Goal: Task Accomplishment & Management: Manage account settings

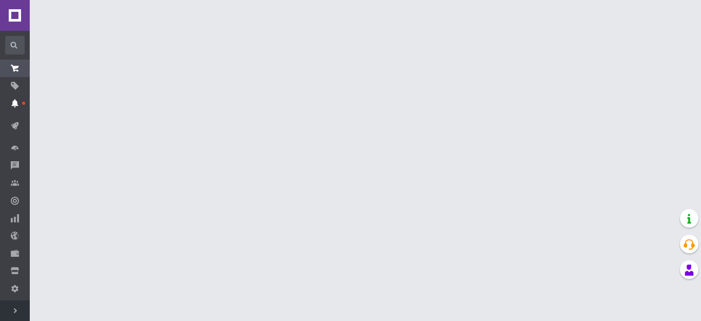
click at [22, 108] on span at bounding box center [15, 102] width 30 height 9
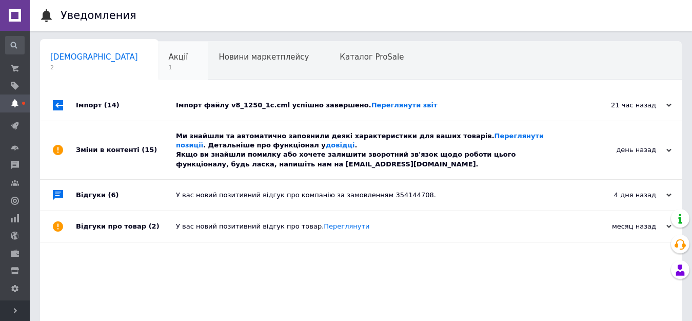
click at [169, 52] on span "Акції" at bounding box center [178, 56] width 19 height 9
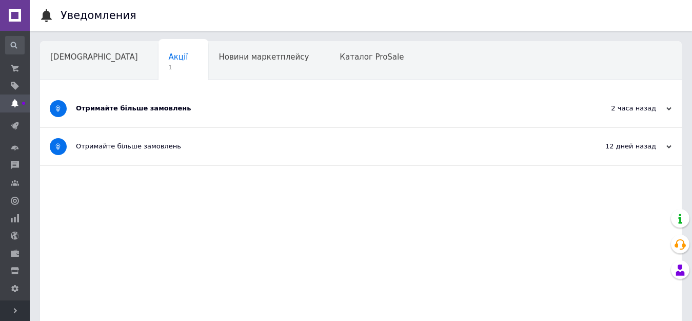
click at [216, 102] on div "Отримайте більше замовлень" at bounding box center [322, 108] width 493 height 37
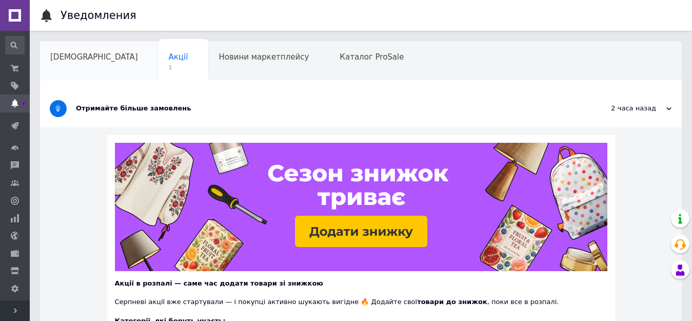
click at [60, 60] on span "[DEMOGRAPHIC_DATA]" at bounding box center [94, 56] width 88 height 9
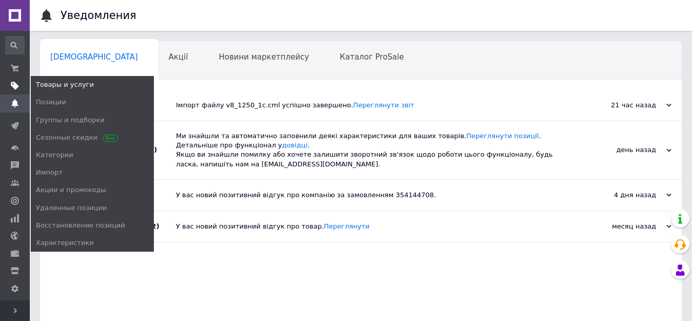
click at [23, 87] on span at bounding box center [15, 85] width 30 height 9
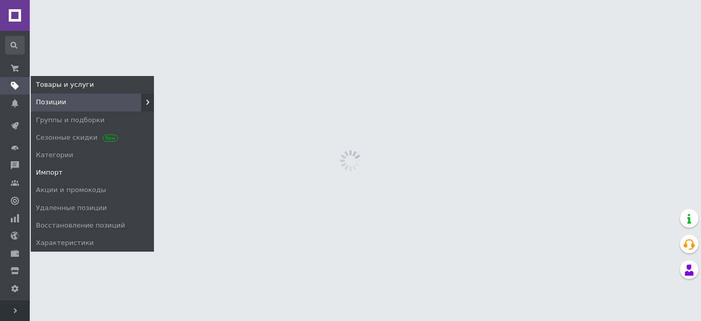
click at [62, 171] on span "Импорт" at bounding box center [92, 172] width 123 height 9
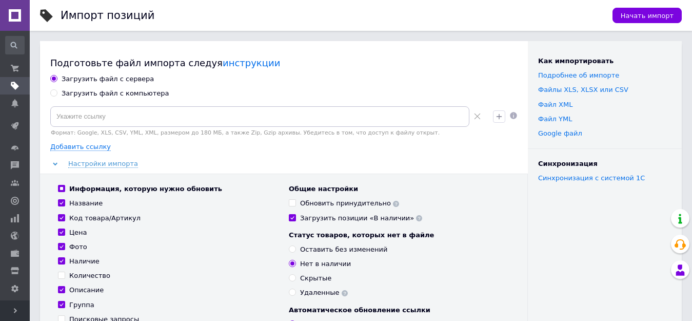
click at [294, 200] on input "Обновить принудительно" at bounding box center [292, 202] width 7 height 7
checkbox input "true"
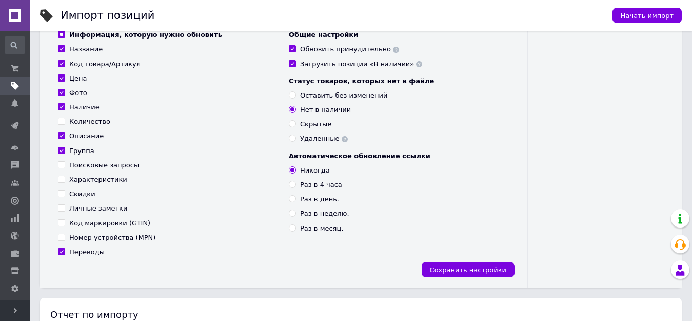
scroll to position [257, 0]
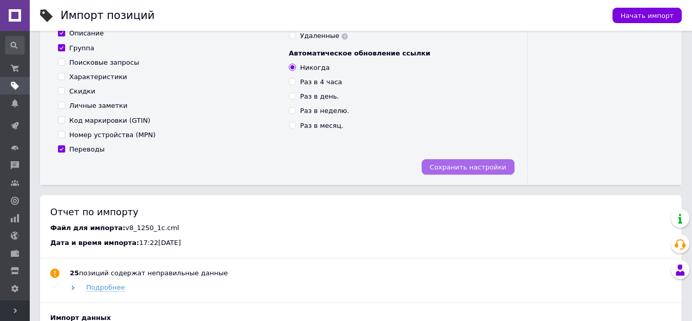
click at [481, 163] on span "Сохранить настройки" at bounding box center [468, 167] width 76 height 8
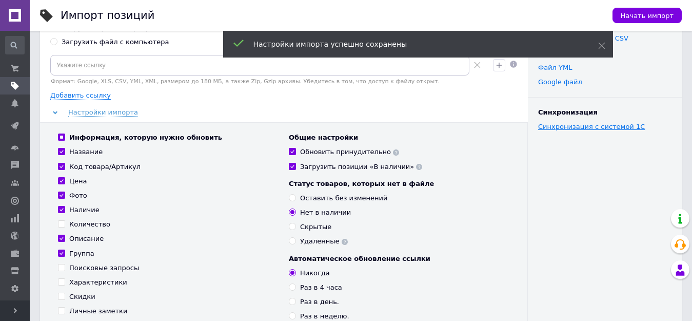
click at [587, 129] on link "Синхронизация с системой 1С" at bounding box center [591, 127] width 107 height 8
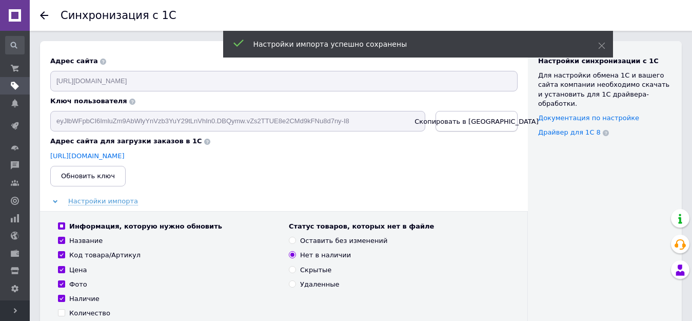
click at [457, 129] on button "Скопировать в [GEOGRAPHIC_DATA]" at bounding box center [477, 121] width 82 height 21
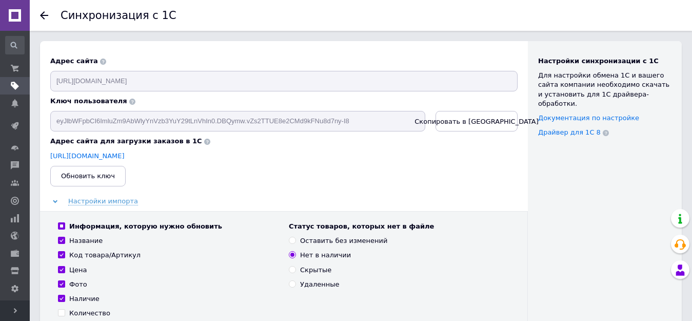
click at [44, 15] on use at bounding box center [44, 15] width 8 height 8
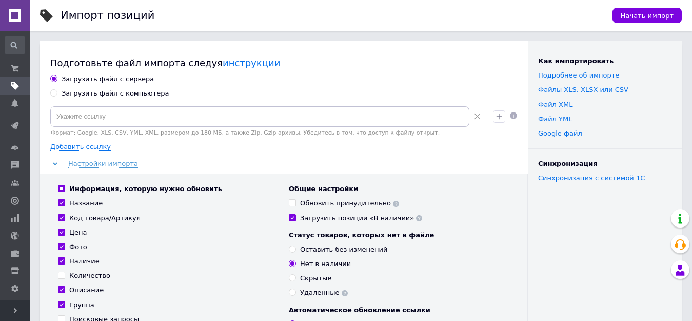
click at [291, 204] on input "Обновить принудительно" at bounding box center [292, 202] width 7 height 7
checkbox input "true"
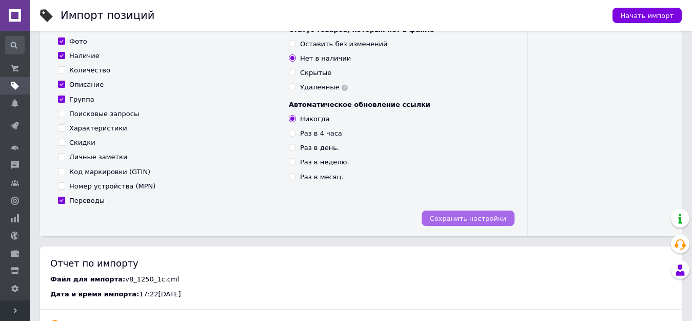
click at [462, 223] on button "Сохранить настройки" at bounding box center [468, 217] width 93 height 15
